Goal: Information Seeking & Learning: Check status

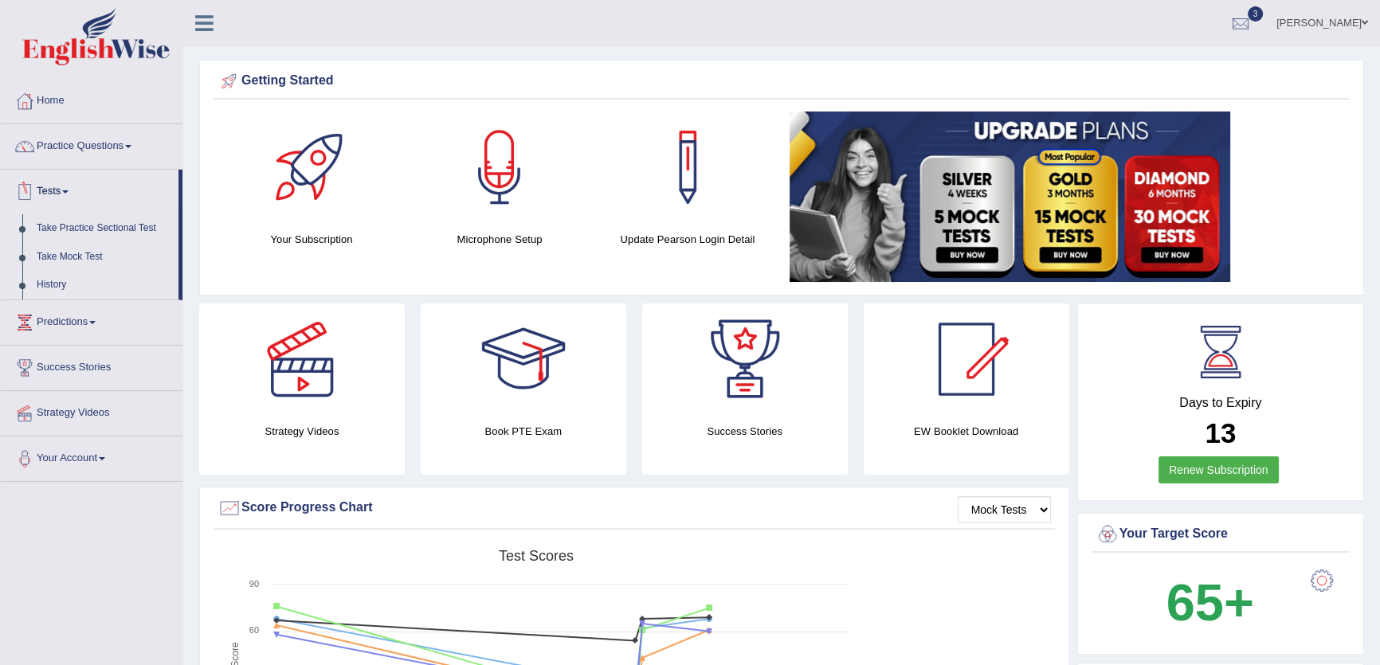
click at [47, 284] on link "History" at bounding box center [103, 285] width 149 height 29
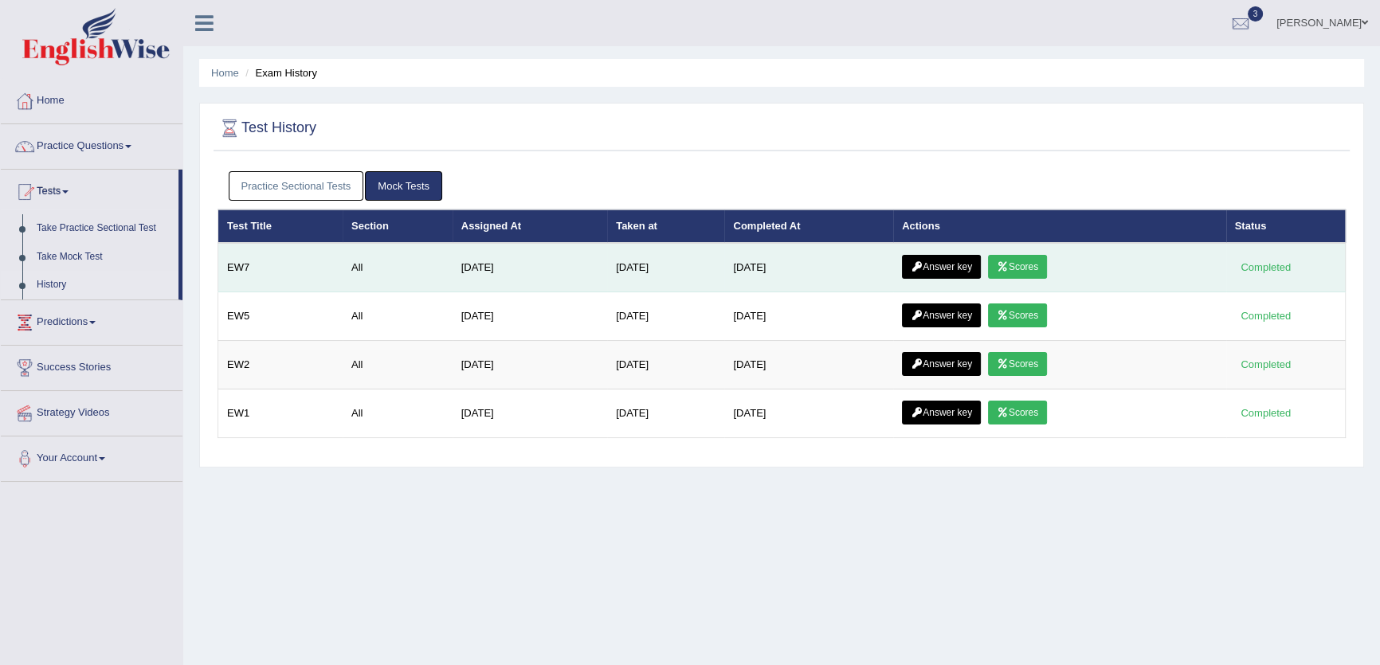
click at [1031, 260] on link "Scores" at bounding box center [1017, 267] width 59 height 24
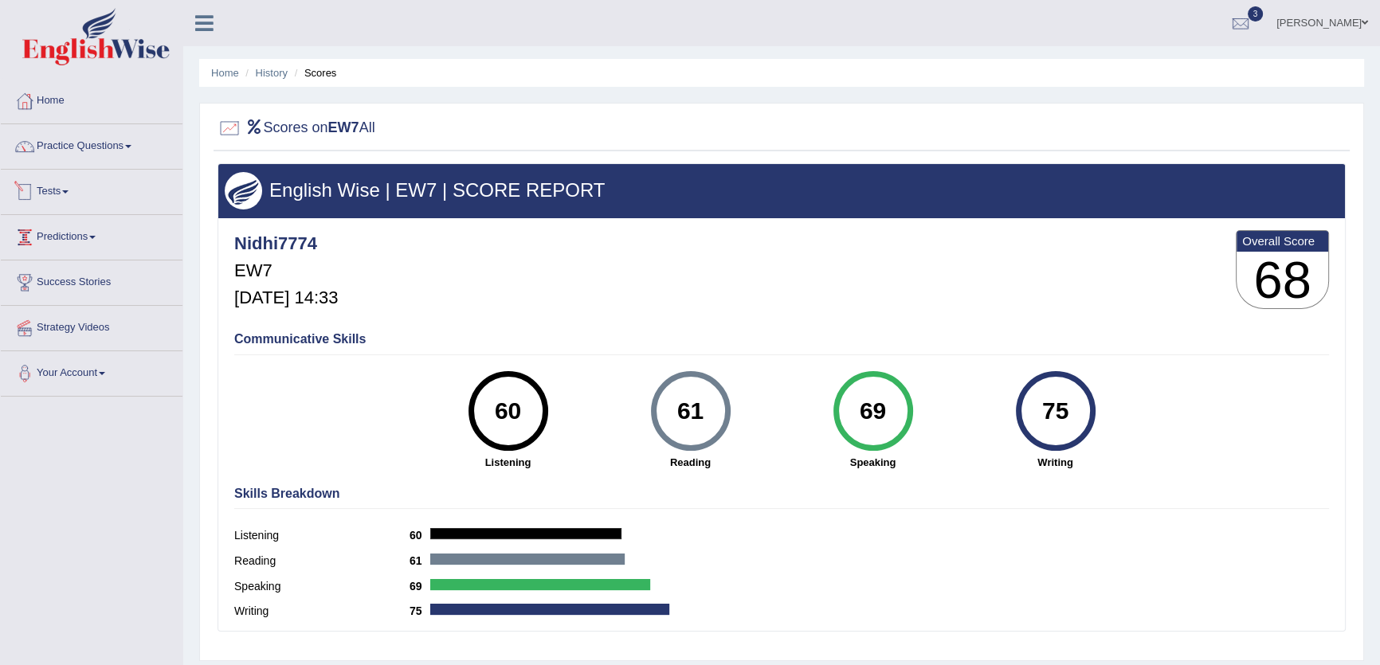
click at [64, 184] on link "Tests" at bounding box center [92, 190] width 182 height 40
click at [54, 287] on link "History" at bounding box center [103, 285] width 149 height 29
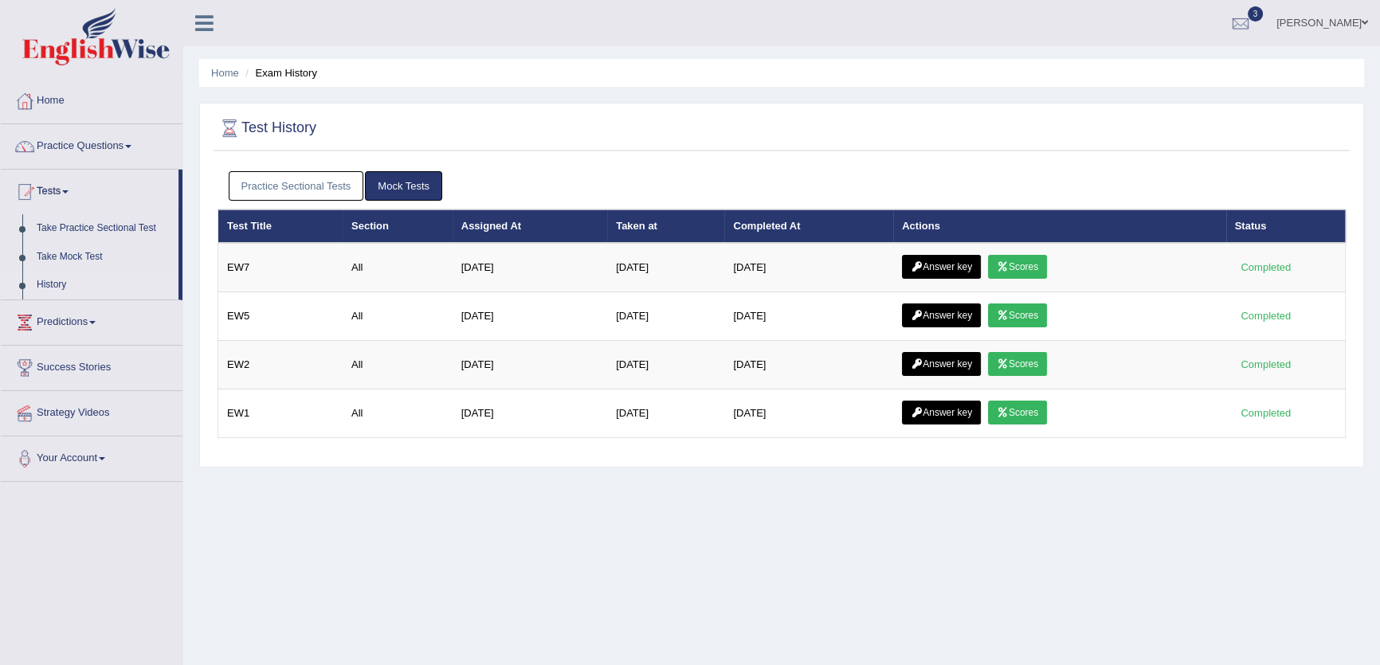
click at [1033, 306] on link "Scores" at bounding box center [1017, 316] width 59 height 24
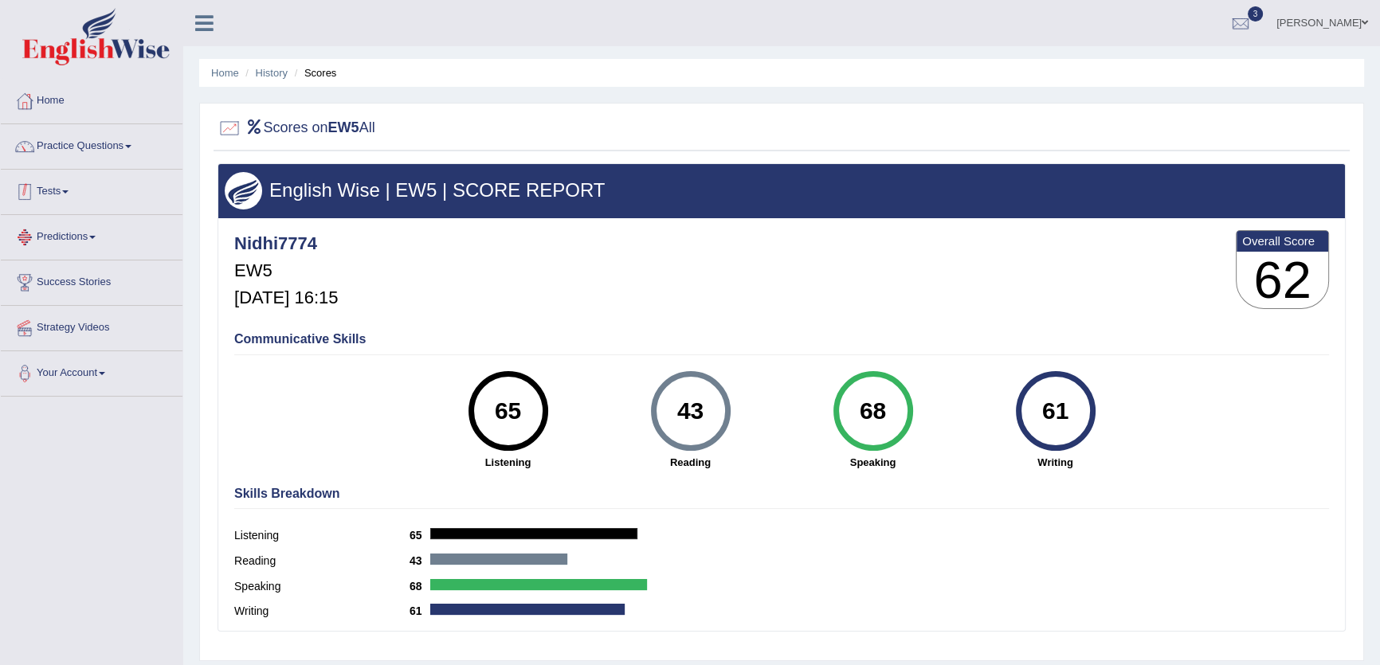
click at [80, 185] on link "Tests" at bounding box center [92, 190] width 182 height 40
click at [53, 284] on link "History" at bounding box center [103, 285] width 149 height 29
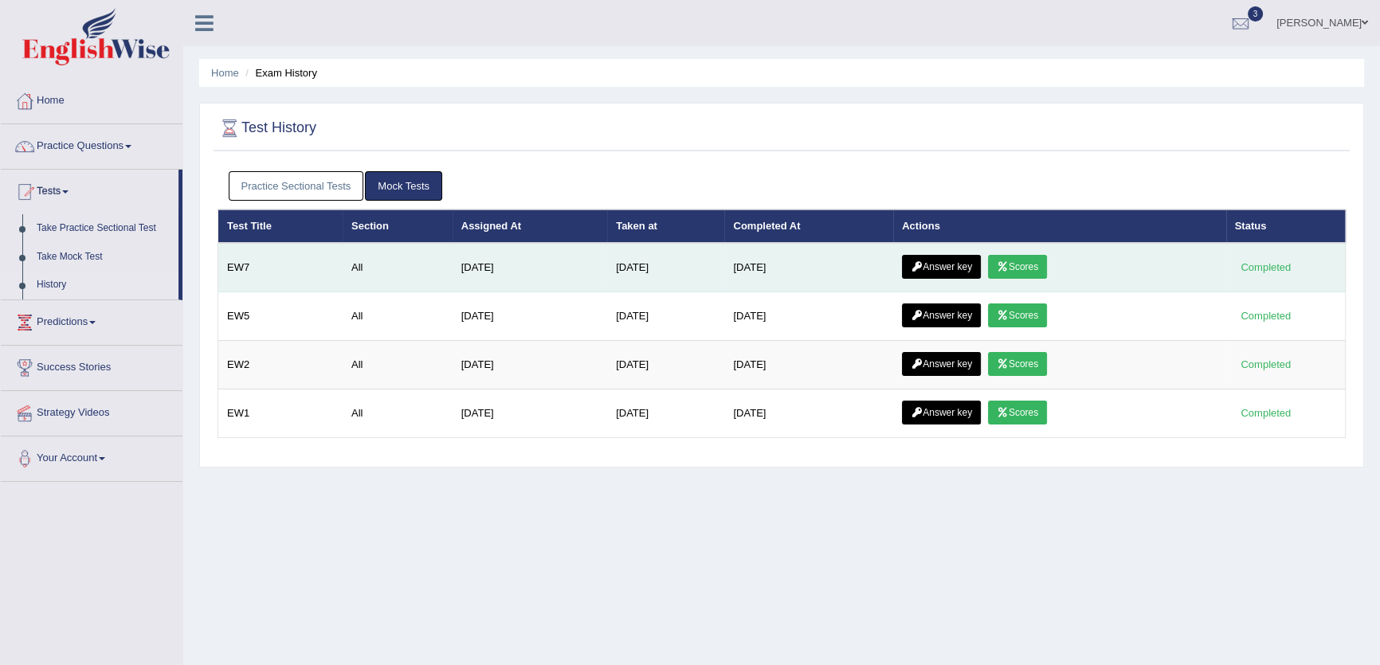
click at [1021, 259] on link "Scores" at bounding box center [1017, 267] width 59 height 24
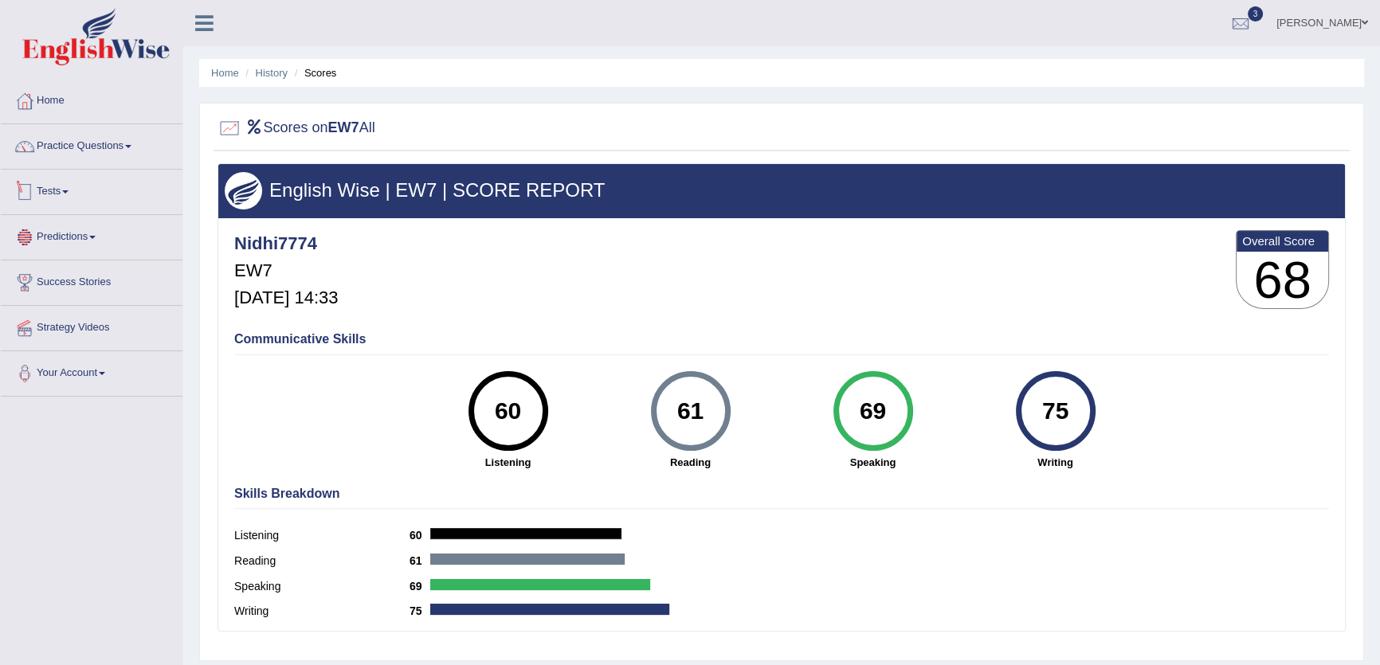
click at [33, 191] on div at bounding box center [25, 192] width 24 height 24
click at [61, 279] on link "History" at bounding box center [103, 285] width 149 height 29
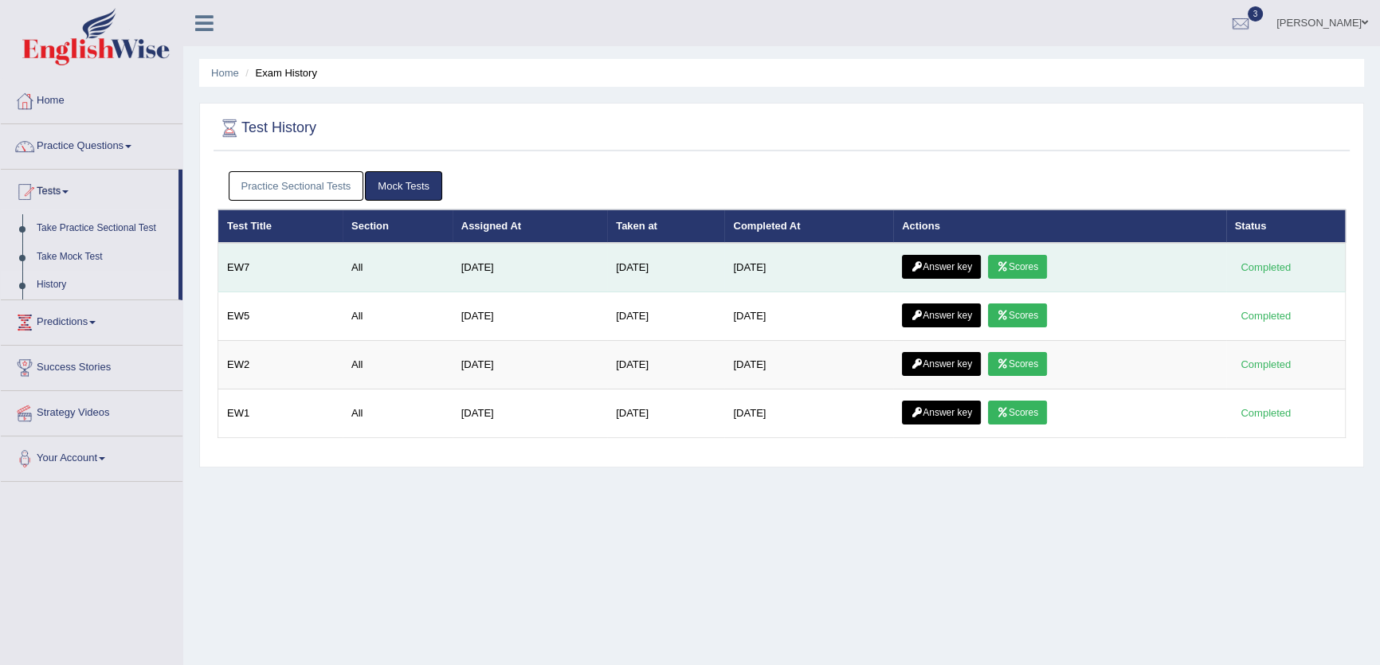
drag, startPoint x: 0, startPoint y: 0, endPoint x: 939, endPoint y: 254, distance: 972.4
click at [939, 255] on link "Answer key" at bounding box center [941, 267] width 79 height 24
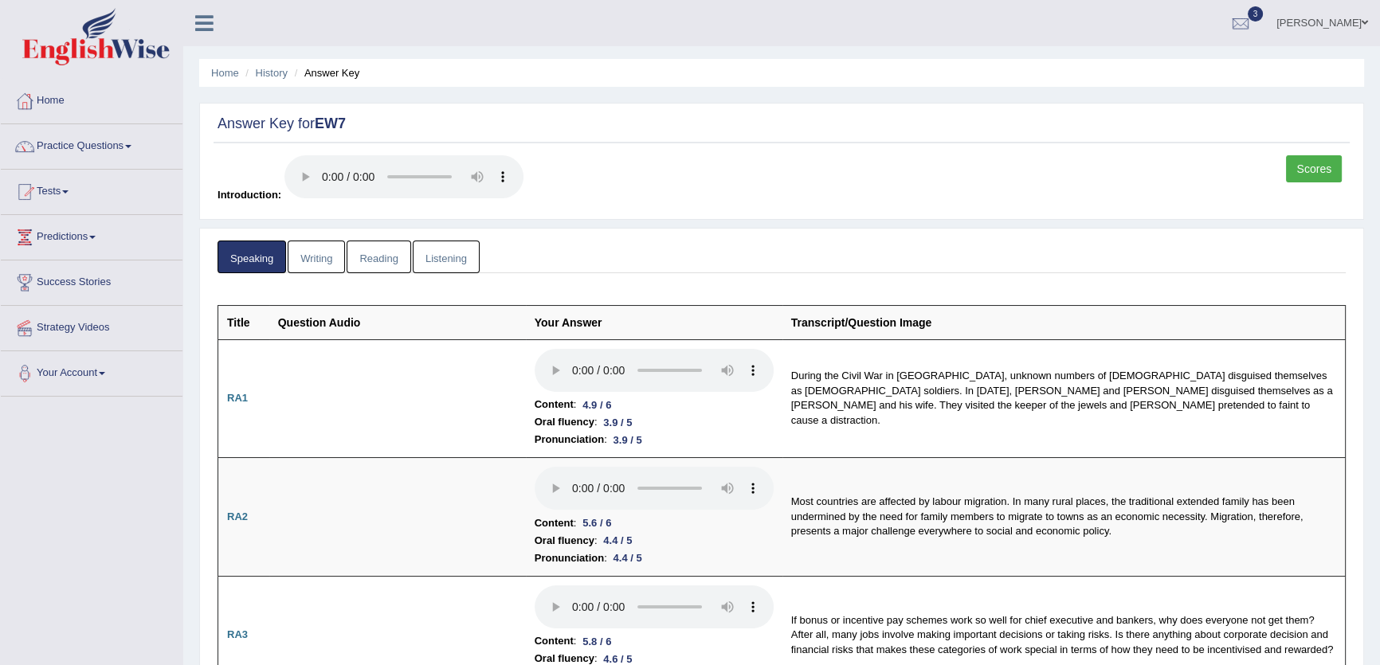
click at [461, 269] on link "Listening" at bounding box center [446, 257] width 67 height 33
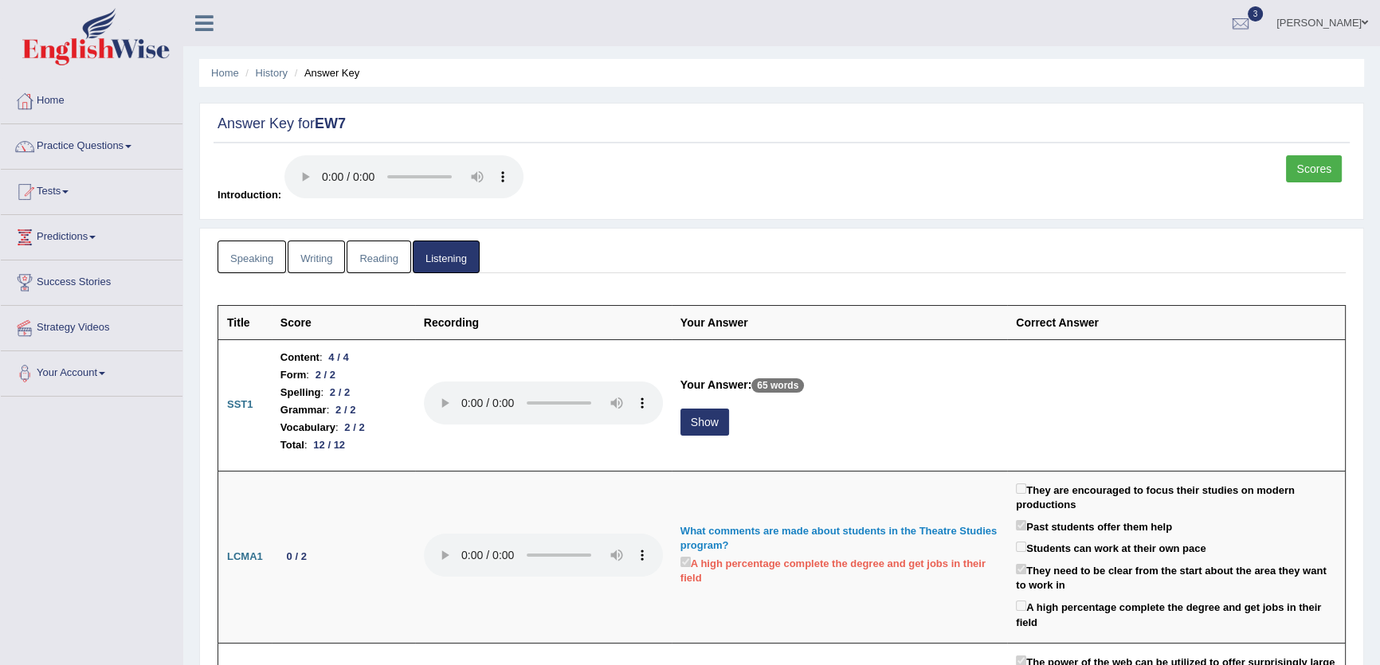
click at [385, 251] on link "Reading" at bounding box center [379, 257] width 64 height 33
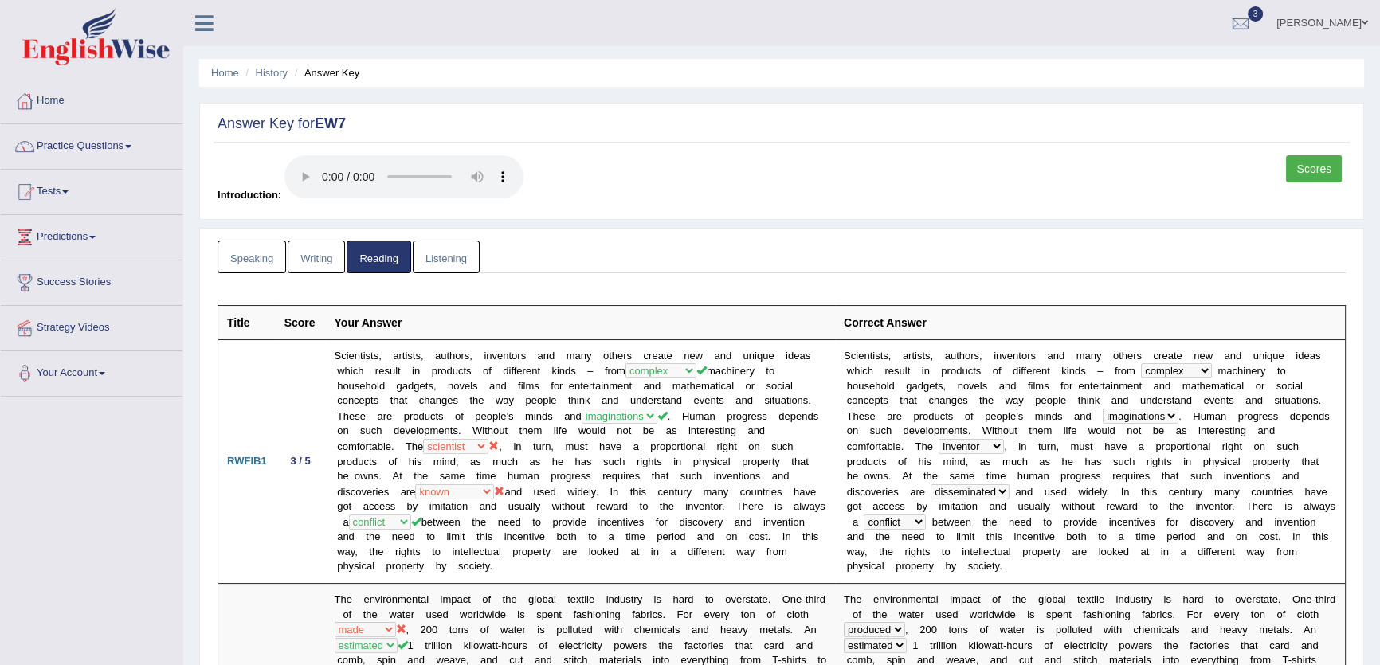
click at [311, 258] on link "Writing" at bounding box center [316, 257] width 57 height 33
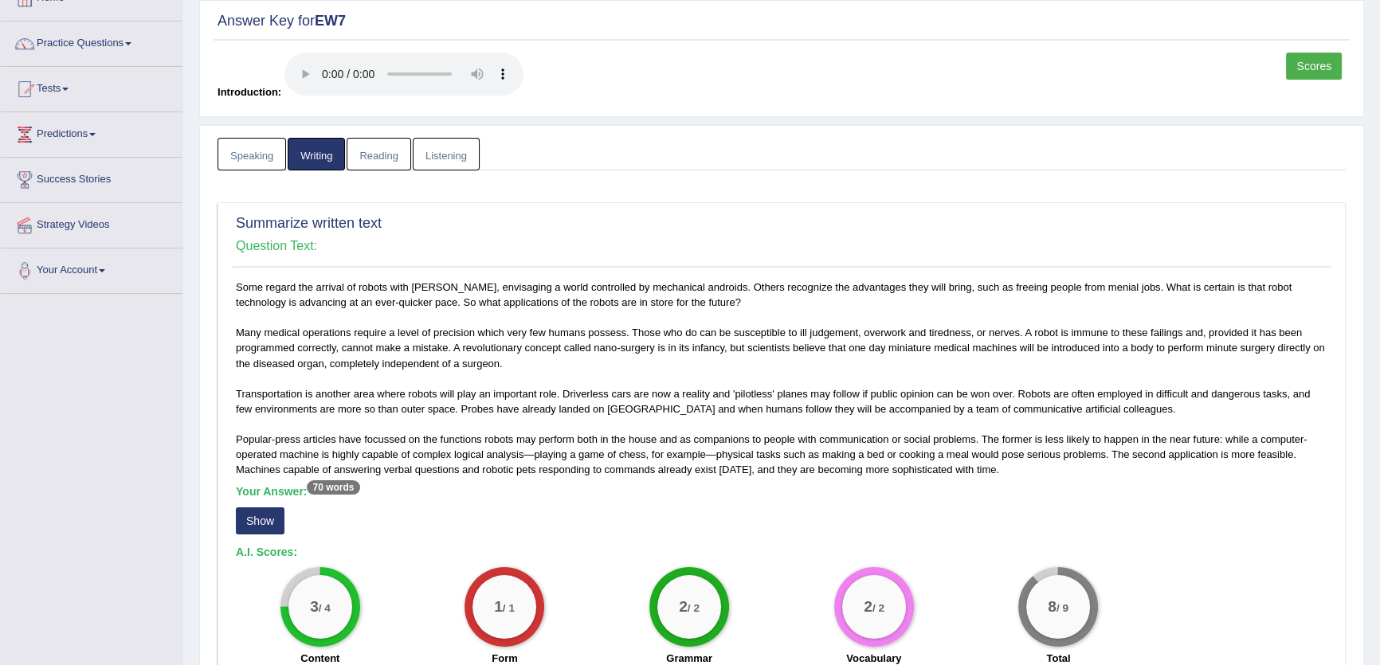
scroll to position [289, 0]
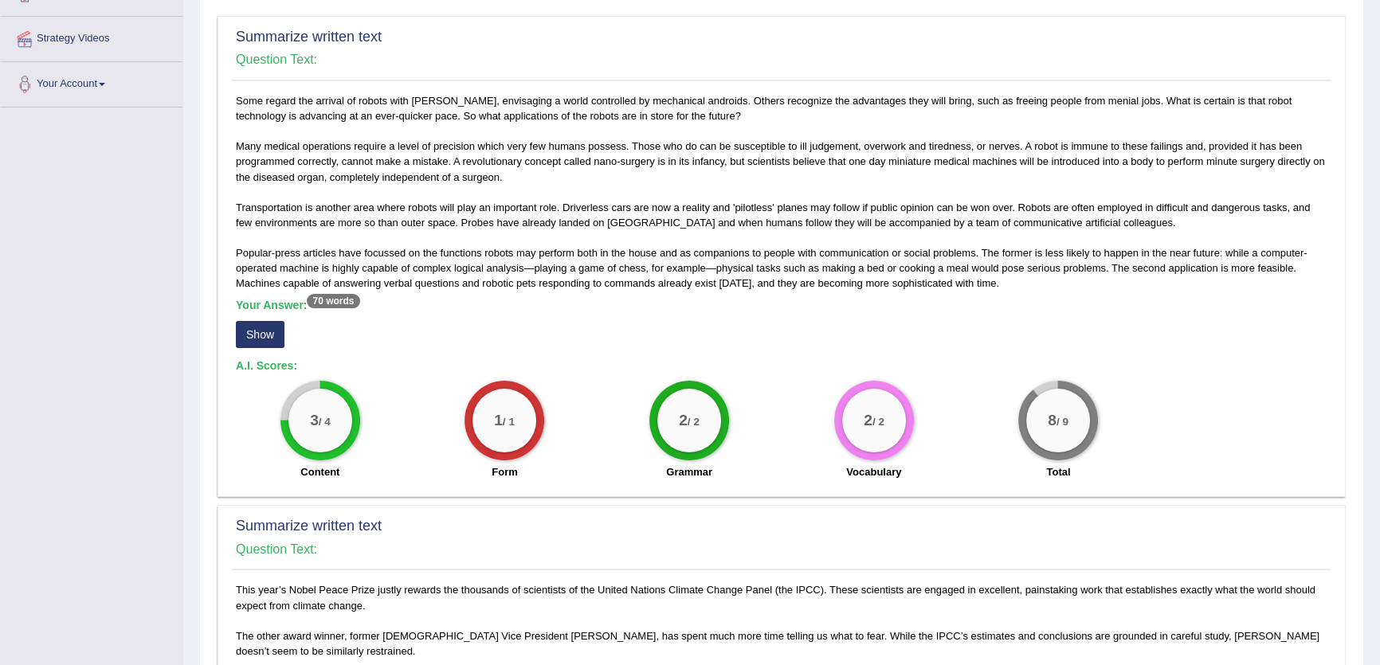
click at [252, 327] on button "Show" at bounding box center [260, 334] width 49 height 27
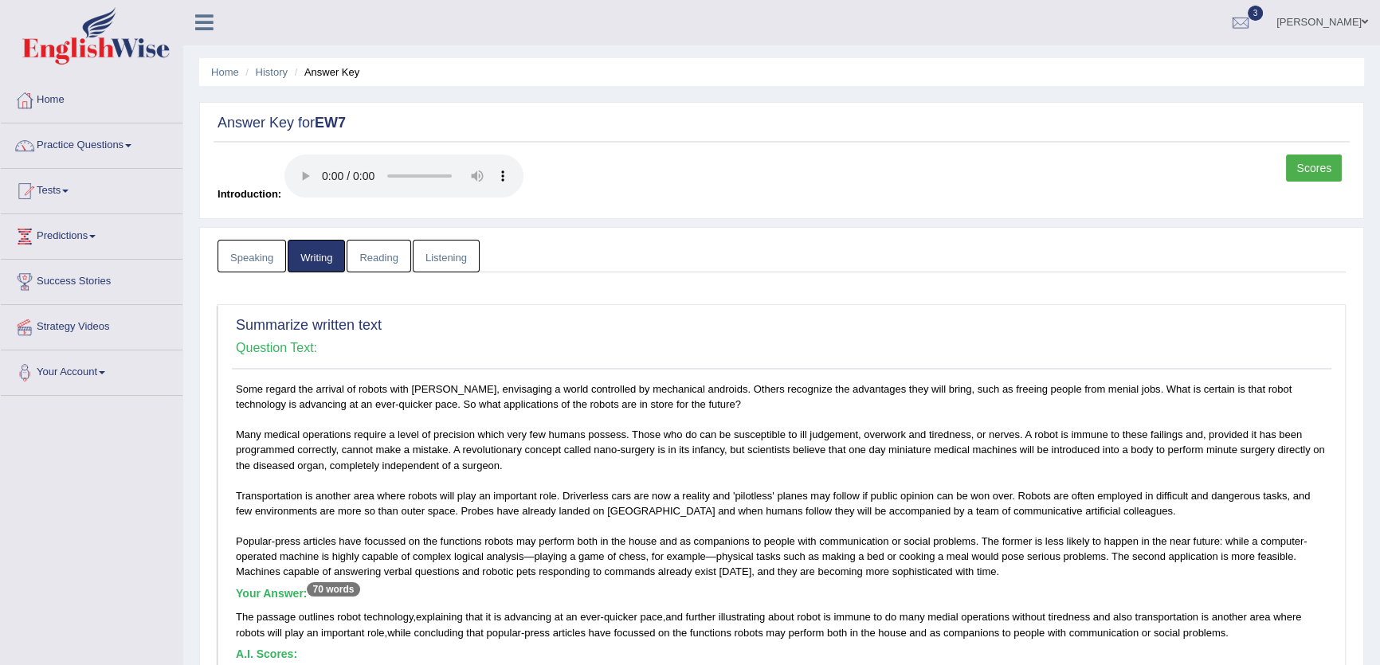
scroll to position [0, 0]
click at [65, 108] on link "Home" at bounding box center [92, 99] width 182 height 40
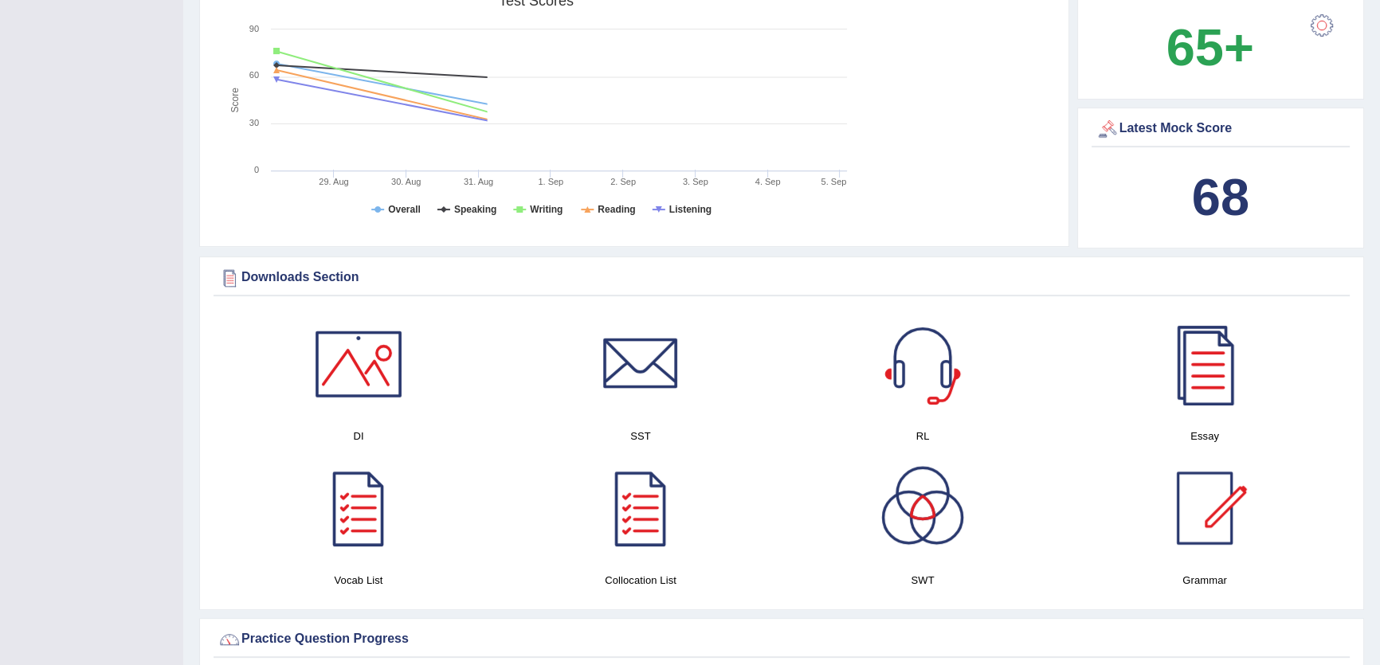
scroll to position [724, 0]
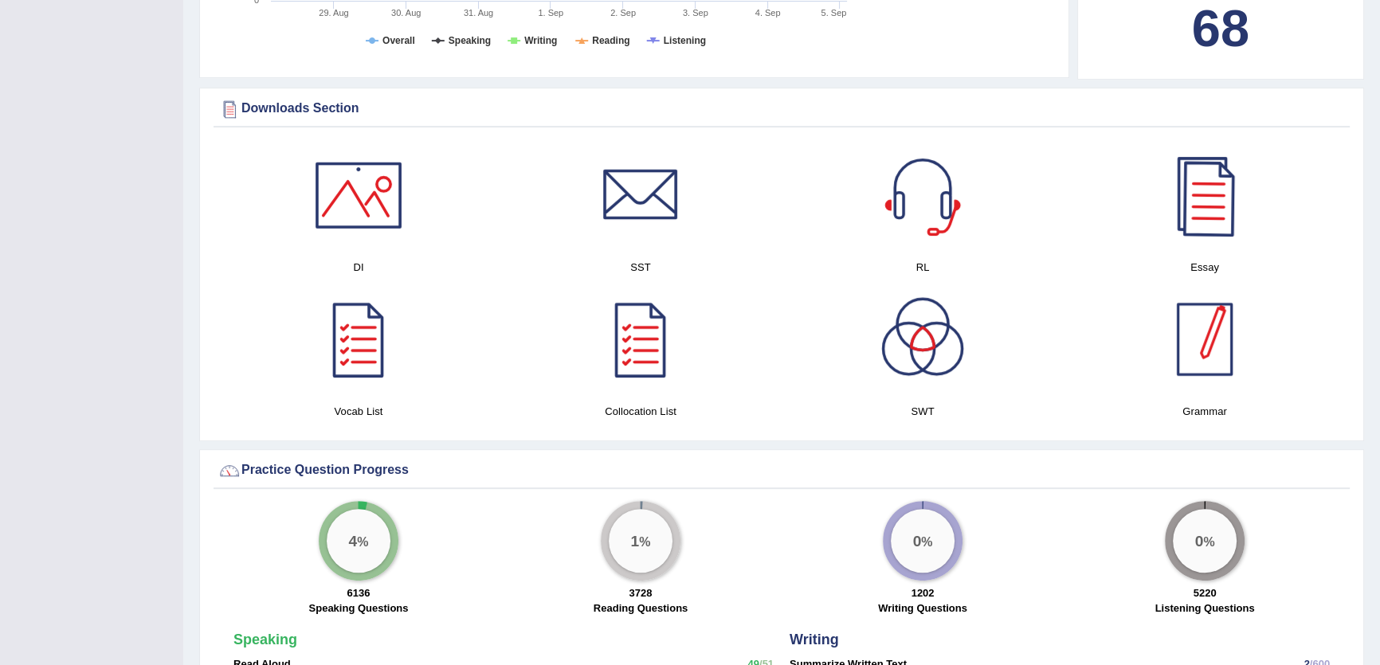
click at [1214, 230] on div at bounding box center [1205, 195] width 112 height 112
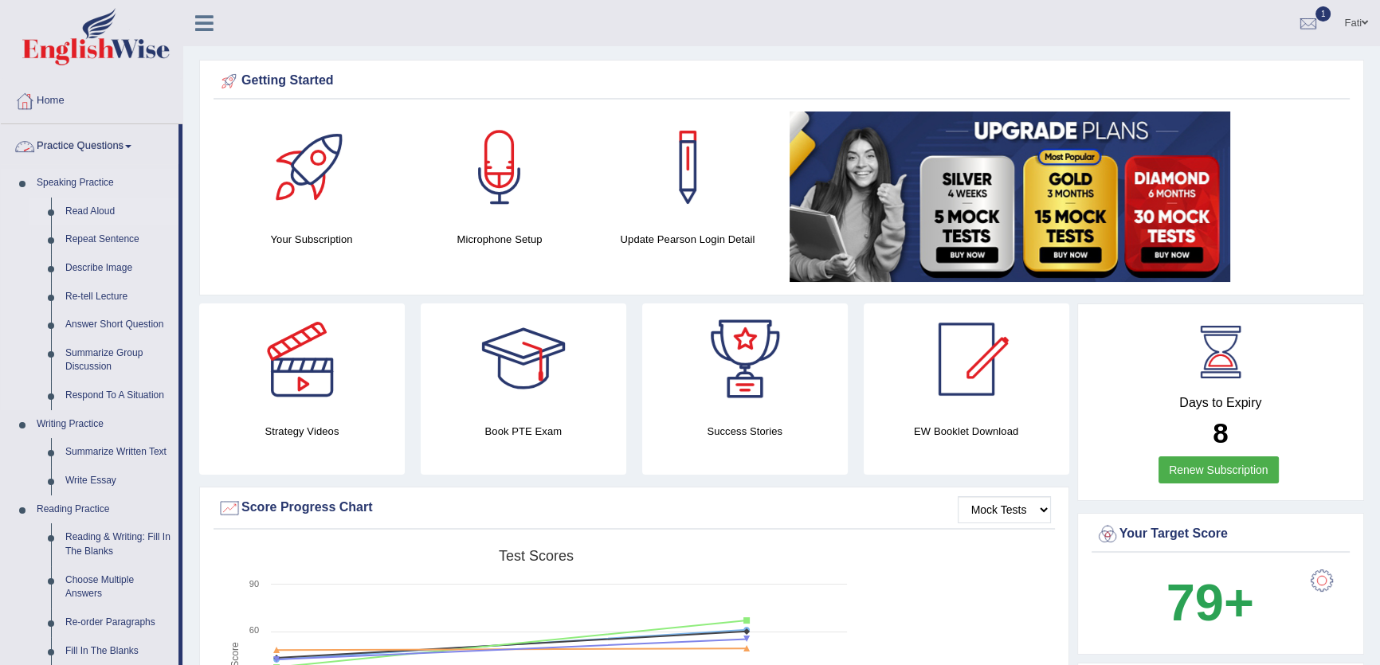
click at [98, 222] on link "Read Aloud" at bounding box center [118, 212] width 120 height 29
